Goal: Task Accomplishment & Management: Use online tool/utility

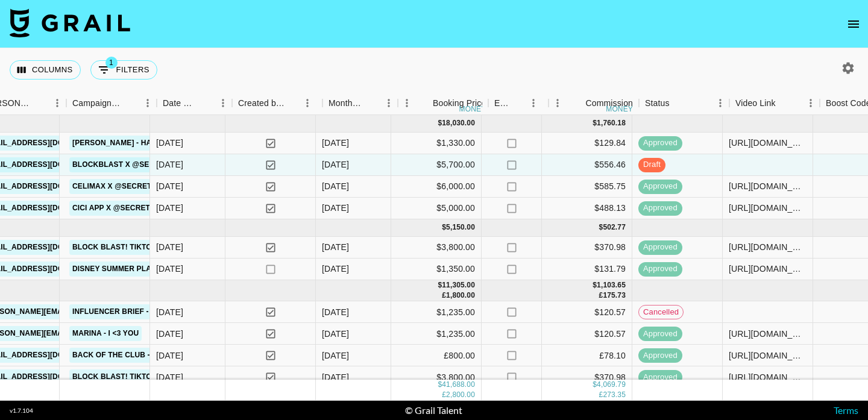
scroll to position [0, 475]
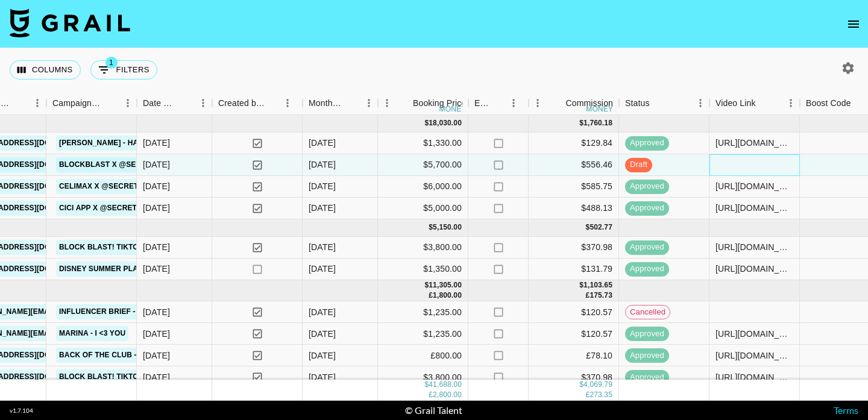
click at [726, 160] on div at bounding box center [754, 165] width 90 height 22
type input "[DOMAIN_NAME][URL]"
click at [821, 165] on div at bounding box center [845, 165] width 90 height 22
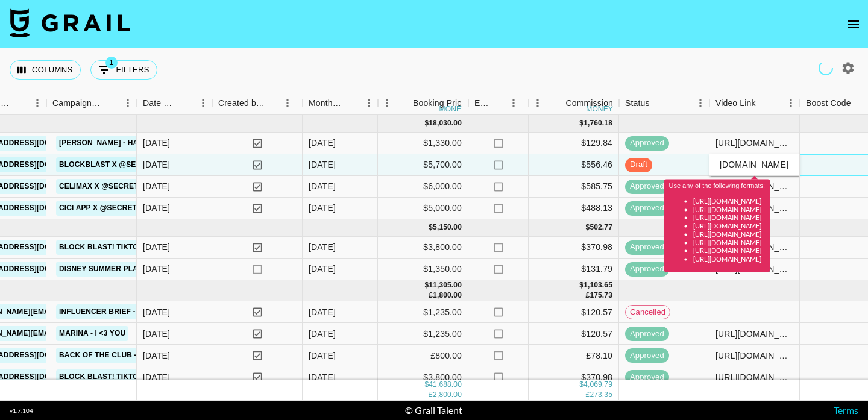
scroll to position [0, 0]
click at [727, 163] on input "[DOMAIN_NAME][URL]" at bounding box center [754, 165] width 89 height 10
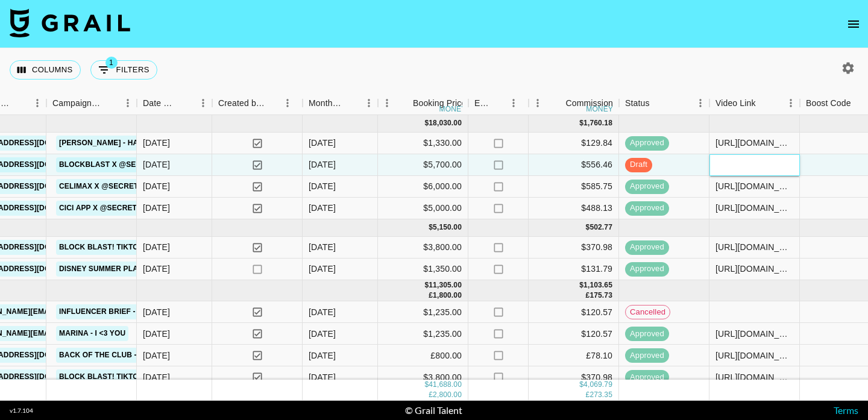
paste input "[DOMAIN_NAME][URL]"
type input "[DOMAIN_NAME][URL]"
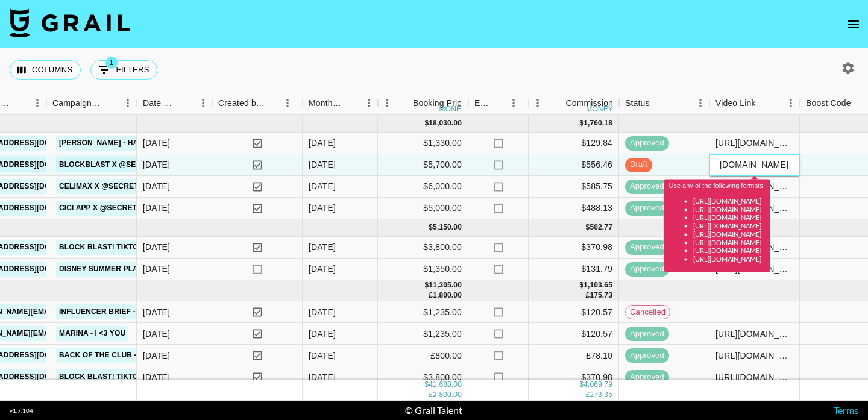
click at [747, 161] on input "[DOMAIN_NAME][URL]" at bounding box center [754, 165] width 89 height 10
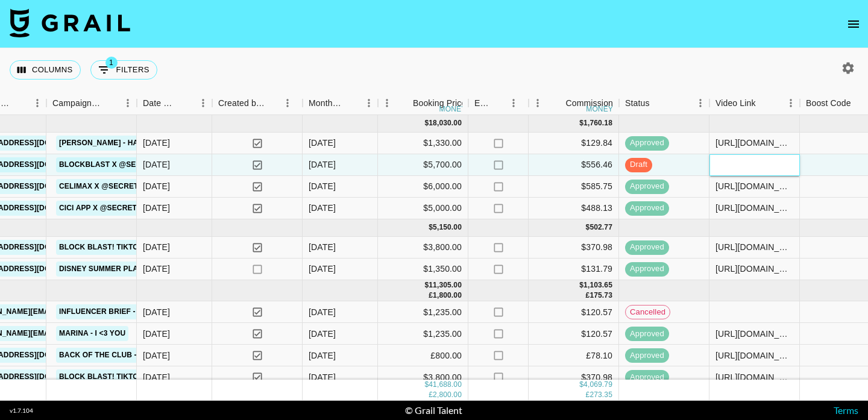
paste input "[URL][DOMAIN_NAME]"
type input "[URL][DOMAIN_NAME]"
click at [839, 168] on div at bounding box center [845, 165] width 90 height 22
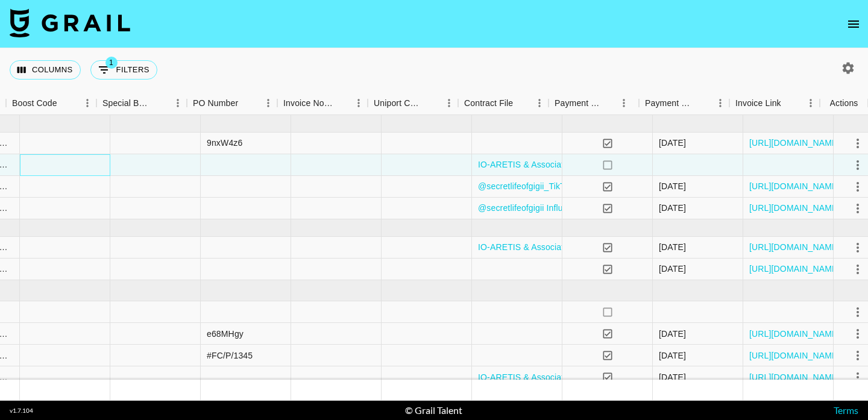
scroll to position [0, 1269]
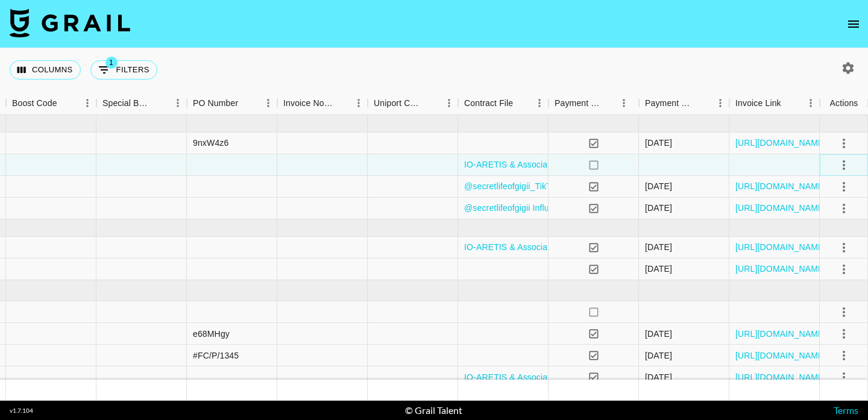
click at [842, 165] on icon "select merge strategy" at bounding box center [844, 165] width 14 height 14
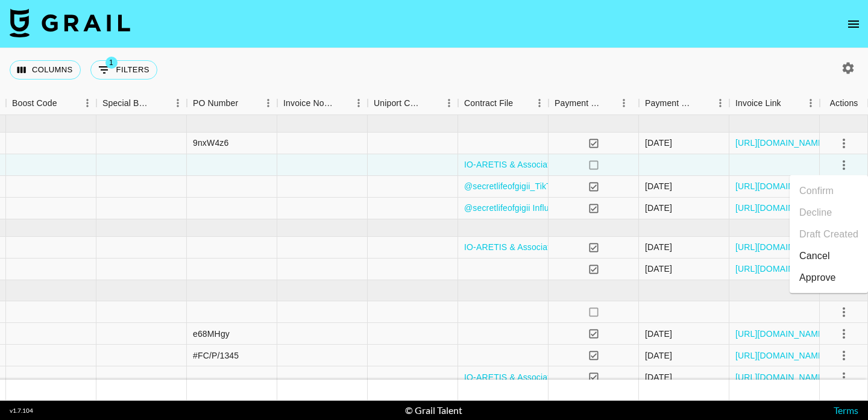
click at [838, 288] on ul "Confirm Decline Draft Created Cancel Approve" at bounding box center [829, 234] width 78 height 118
click at [832, 280] on div "Approve" at bounding box center [817, 278] width 37 height 14
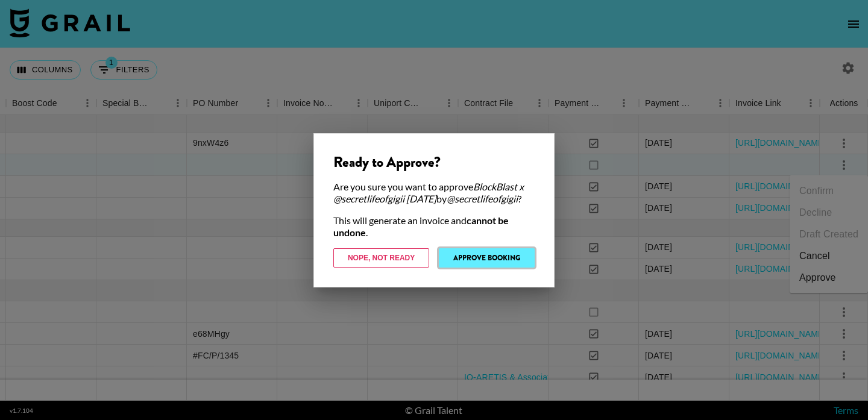
click at [501, 254] on button "Approve Booking" at bounding box center [487, 257] width 96 height 19
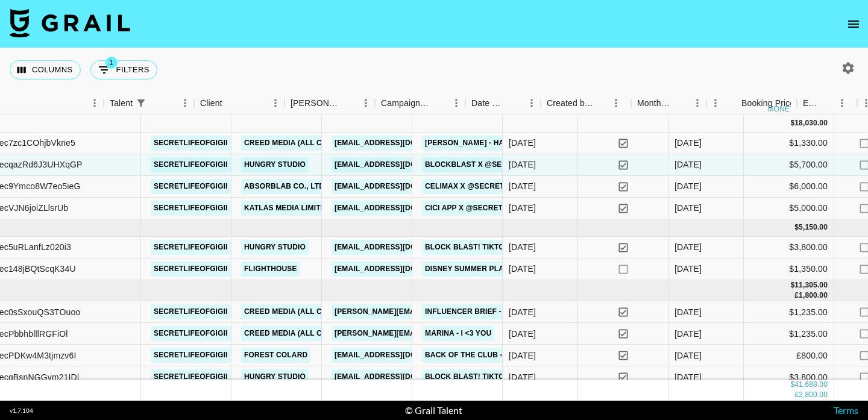
scroll to position [0, 0]
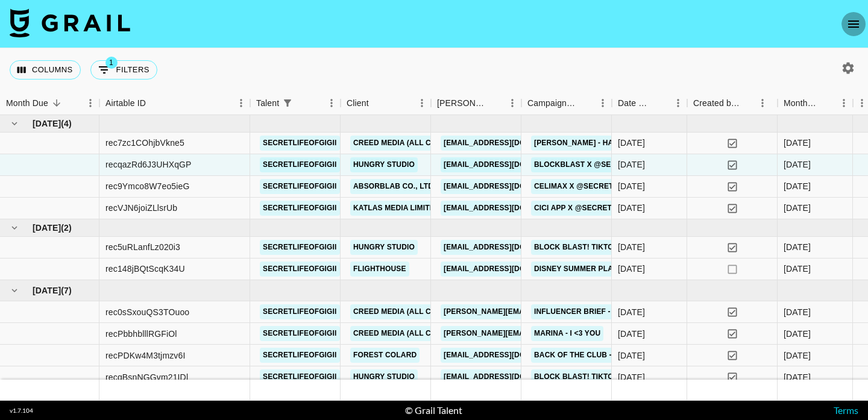
click at [847, 21] on icon "open drawer" at bounding box center [853, 24] width 14 height 14
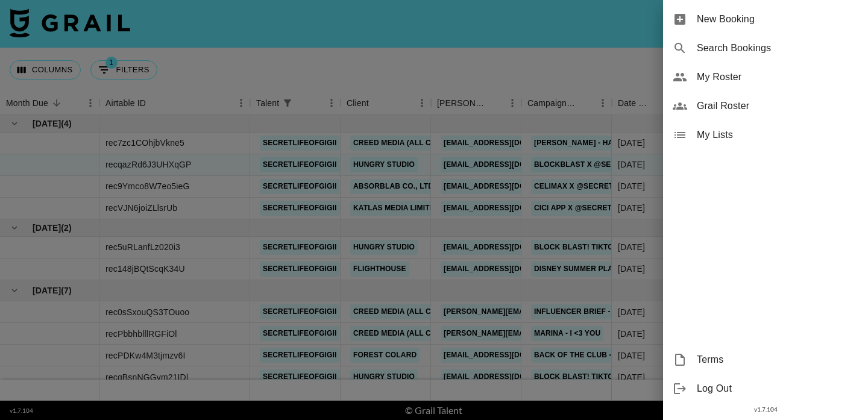
click at [178, 95] on div at bounding box center [434, 210] width 868 height 420
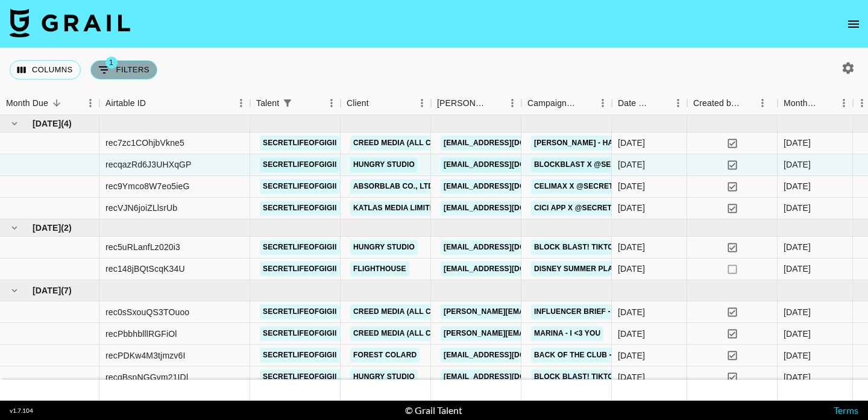
click at [116, 61] on span "1" at bounding box center [111, 63] width 12 height 12
select select "talentName"
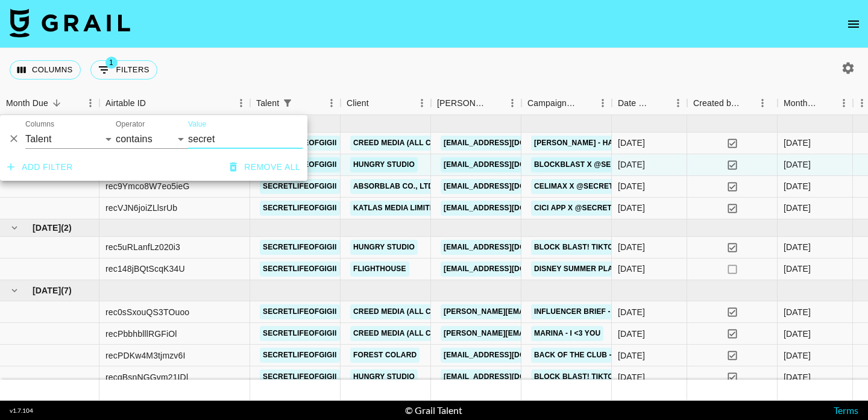
click at [196, 142] on input "secret" at bounding box center [245, 139] width 115 height 19
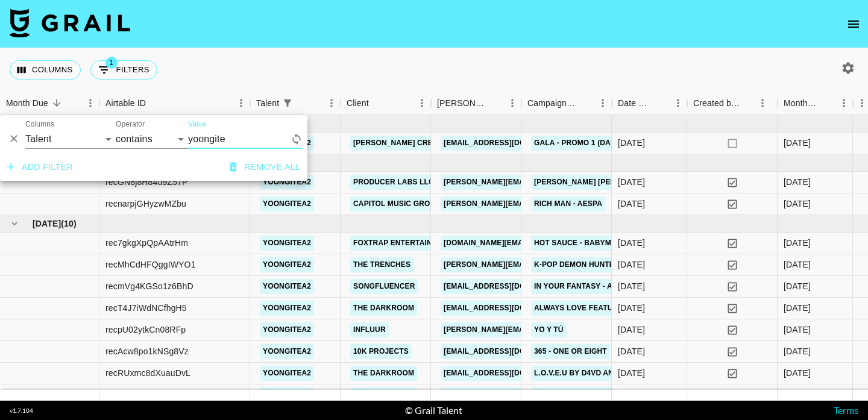
type input "yoongitea"
click at [345, 93] on div "Talent" at bounding box center [340, 104] width 14 height 24
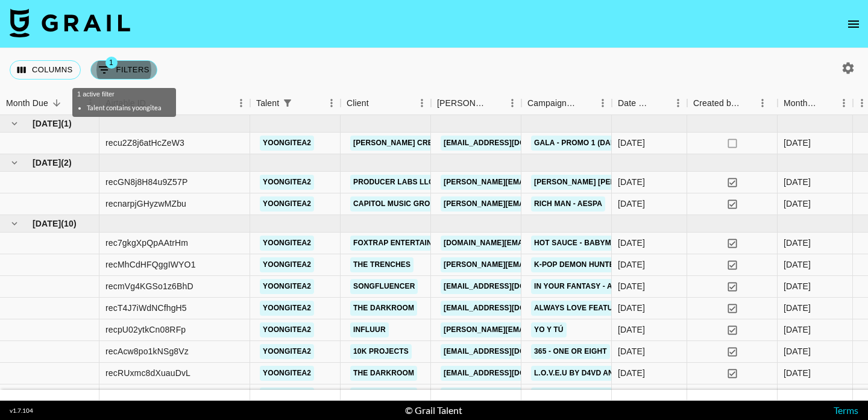
click at [120, 73] on button "1 Filters" at bounding box center [123, 69] width 67 height 19
select select "talentName"
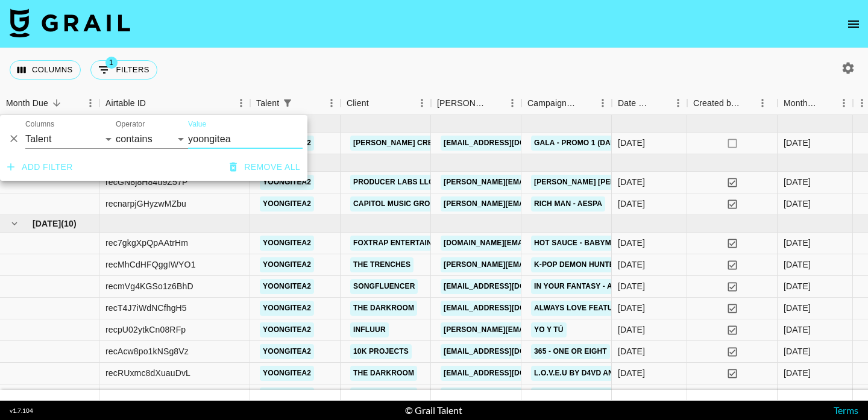
click at [213, 140] on input "yoongitea" at bounding box center [245, 139] width 115 height 19
click at [212, 140] on input "yoongitea" at bounding box center [245, 139] width 115 height 19
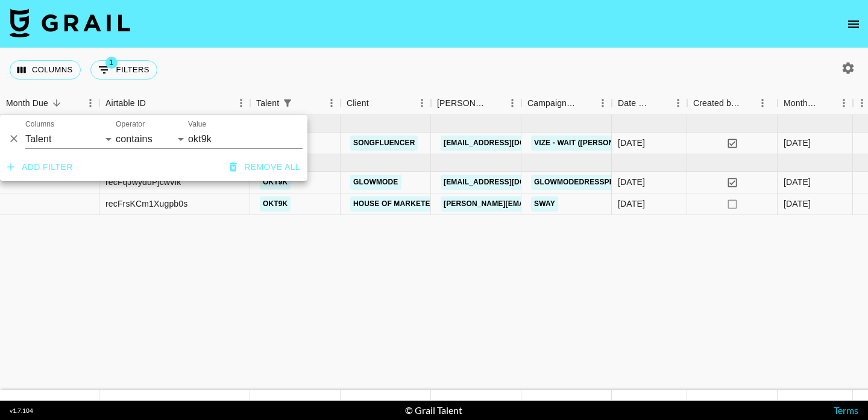
click at [200, 127] on label "Value" at bounding box center [197, 124] width 18 height 10
click at [200, 130] on input "okt9k" at bounding box center [245, 139] width 115 height 19
click at [200, 127] on label "Value" at bounding box center [197, 124] width 18 height 10
click at [200, 130] on input "okt9k" at bounding box center [245, 139] width 115 height 19
click at [200, 134] on input "okt9k" at bounding box center [245, 139] width 115 height 19
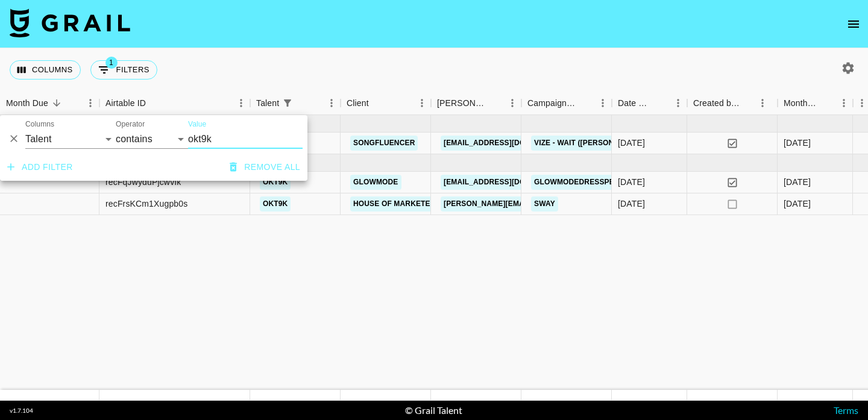
click at [200, 134] on input "okt9k" at bounding box center [245, 139] width 115 height 19
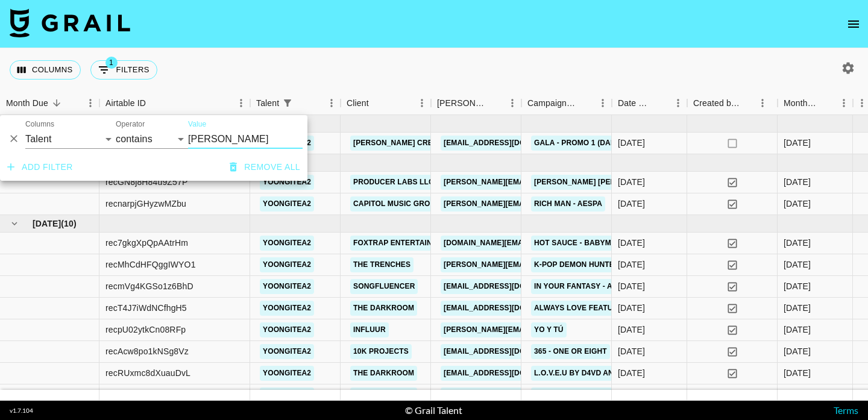
type input "[PERSON_NAME]"
click at [239, 78] on div "Columns 1 Filters + Booking" at bounding box center [434, 69] width 868 height 43
